Goal: Transaction & Acquisition: Obtain resource

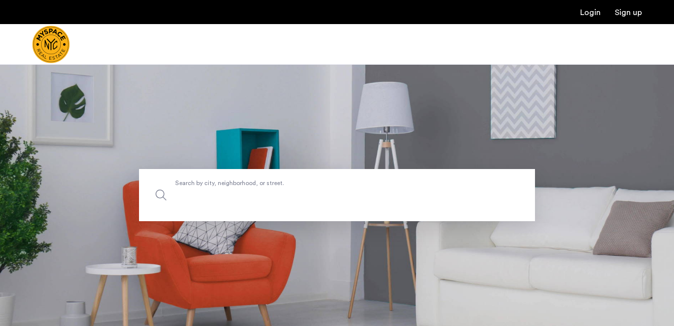
click at [223, 188] on label "Search by city, neighborhood, or street." at bounding box center [337, 195] width 396 height 52
click at [223, 188] on input "Search by city, neighborhood, or street." at bounding box center [337, 195] width 396 height 52
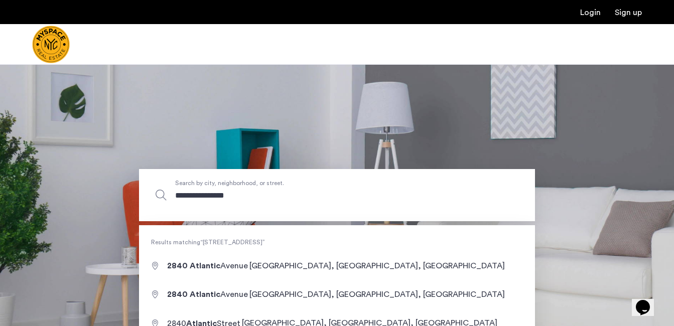
type input "**********"
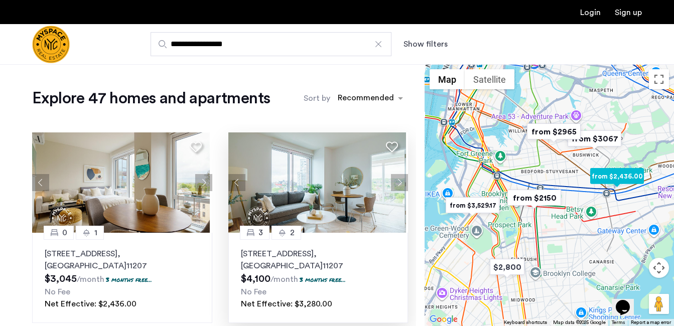
click at [308, 254] on p "[STREET_ADDRESS]" at bounding box center [318, 260] width 155 height 24
